Goal: Information Seeking & Learning: Learn about a topic

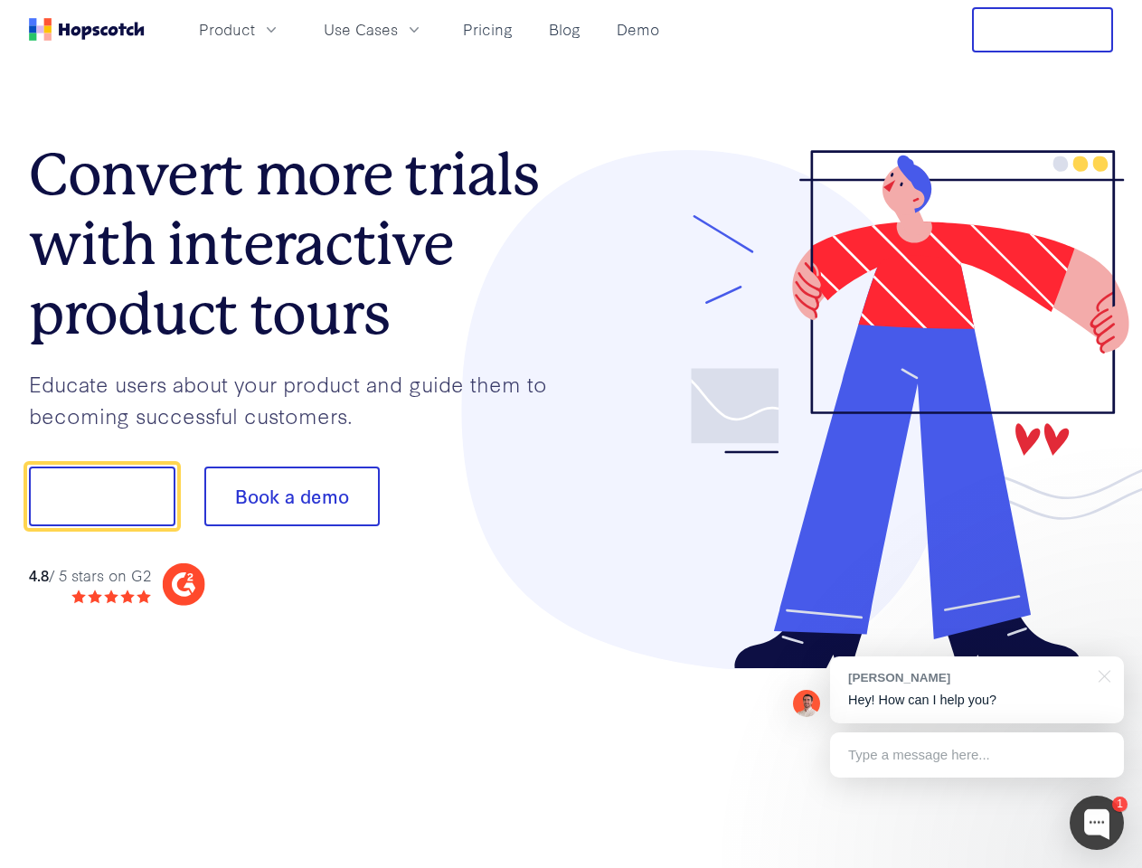
click at [571, 434] on div at bounding box center [842, 410] width 543 height 520
click at [255, 29] on span "Product" at bounding box center [227, 29] width 56 height 23
click at [398, 29] on span "Use Cases" at bounding box center [361, 29] width 74 height 23
click at [1043, 30] on button "Free Trial" at bounding box center [1042, 29] width 141 height 45
click at [101, 496] on button "Show me!" at bounding box center [102, 497] width 146 height 60
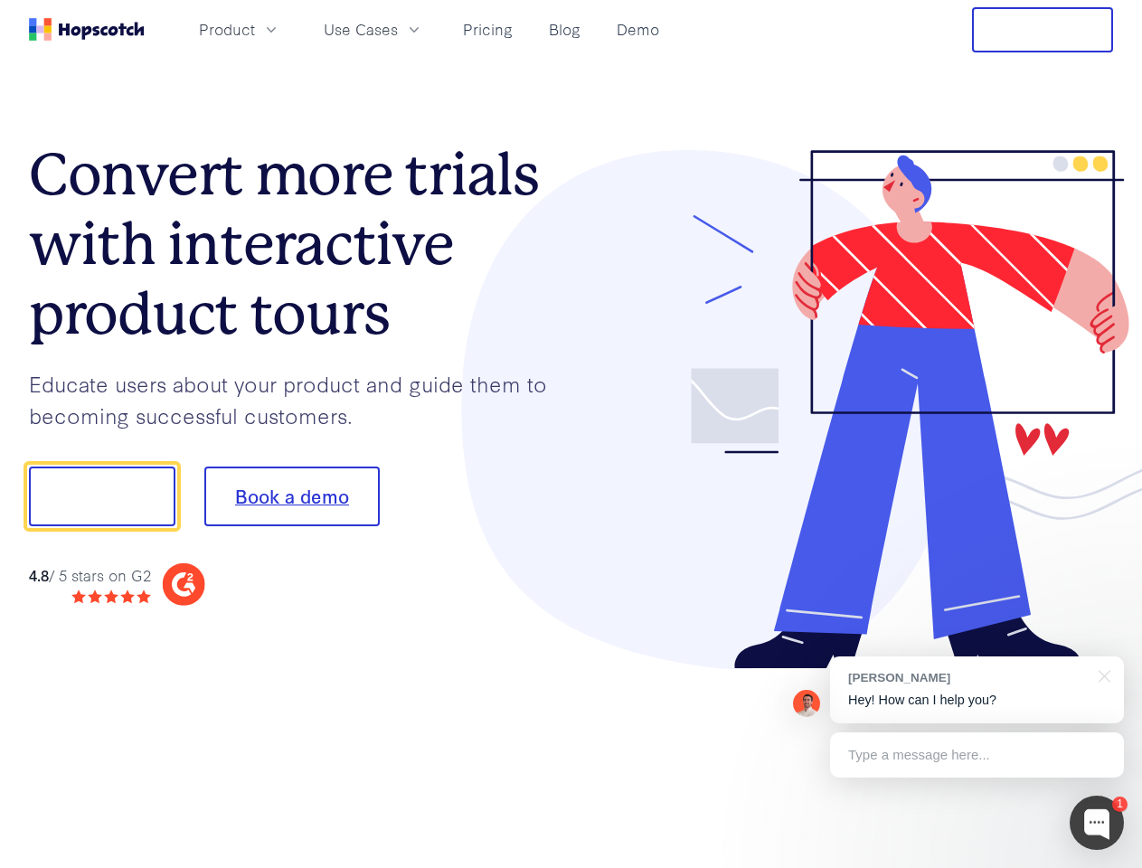
click at [291, 496] on button "Book a demo" at bounding box center [291, 497] width 175 height 60
click at [1097, 823] on div at bounding box center [1097, 823] width 54 height 54
click at [977, 690] on div "[PERSON_NAME] Hey! How can I help you?" at bounding box center [977, 689] width 294 height 67
click at [1101, 675] on div at bounding box center [1101, 674] width 45 height 37
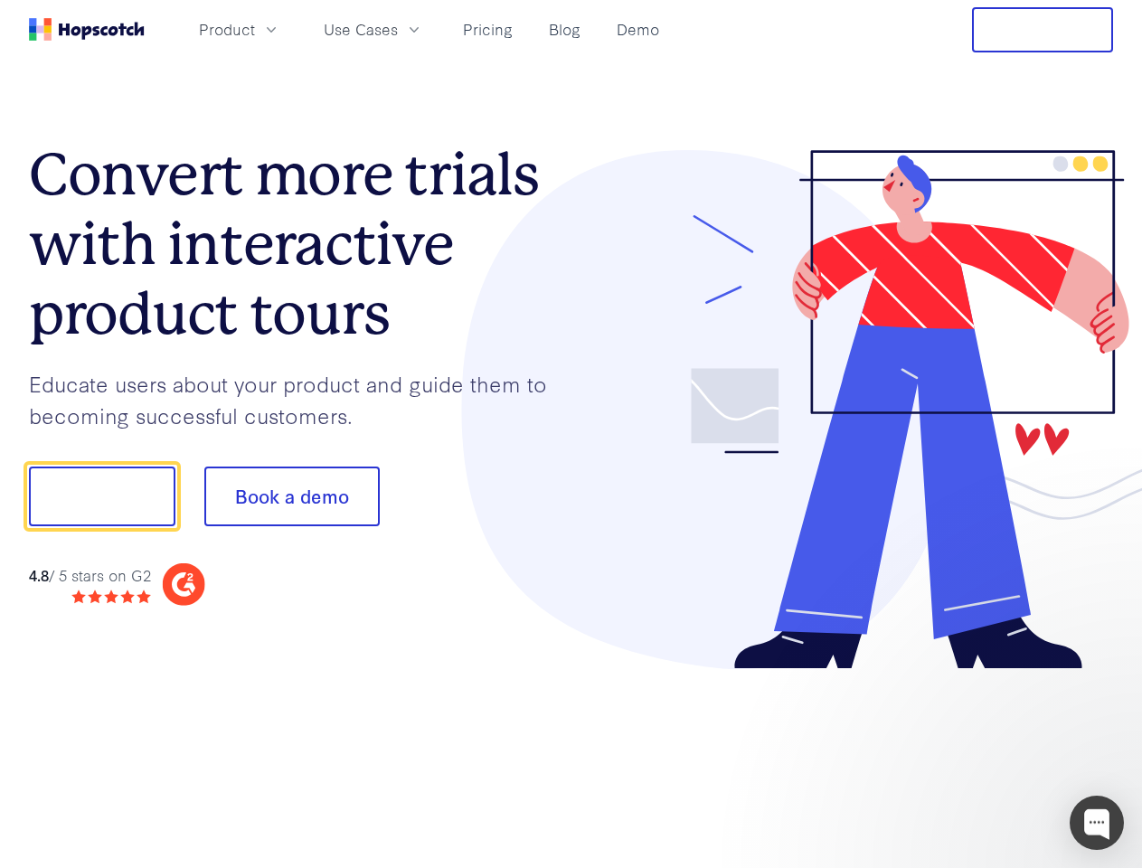
click at [977, 755] on div at bounding box center [954, 615] width 339 height 361
